Goal: Task Accomplishment & Management: Complete application form

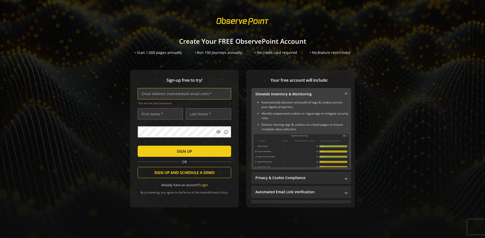
click at [183, 94] on input "text" at bounding box center [185, 93] width 94 height 11
type input "[EMAIL_ADDRESS][DOMAIN_NAME]"
click at [159, 114] on input "text" at bounding box center [160, 113] width 45 height 11
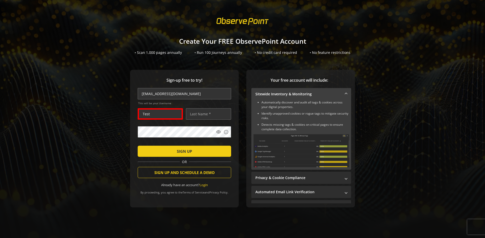
type input "Test"
click at [207, 114] on input "text" at bounding box center [208, 113] width 45 height 11
type input "User"
click at [183, 151] on span "SIGN UP" at bounding box center [184, 151] width 15 height 9
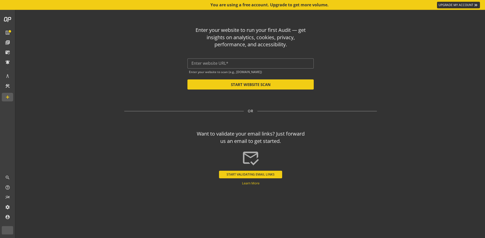
click at [251, 63] on input "text" at bounding box center [251, 63] width 118 height 5
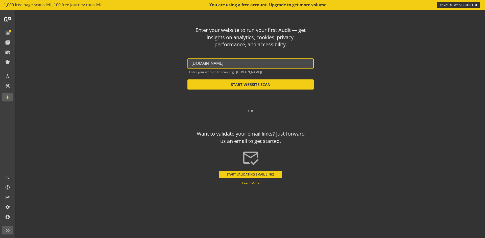
click at [251, 84] on button "START WEBSITE SCAN" at bounding box center [251, 84] width 126 height 10
type input "[URL][DOMAIN_NAME]"
